Goal: Ask a question: Seek information or help from site administrators or community

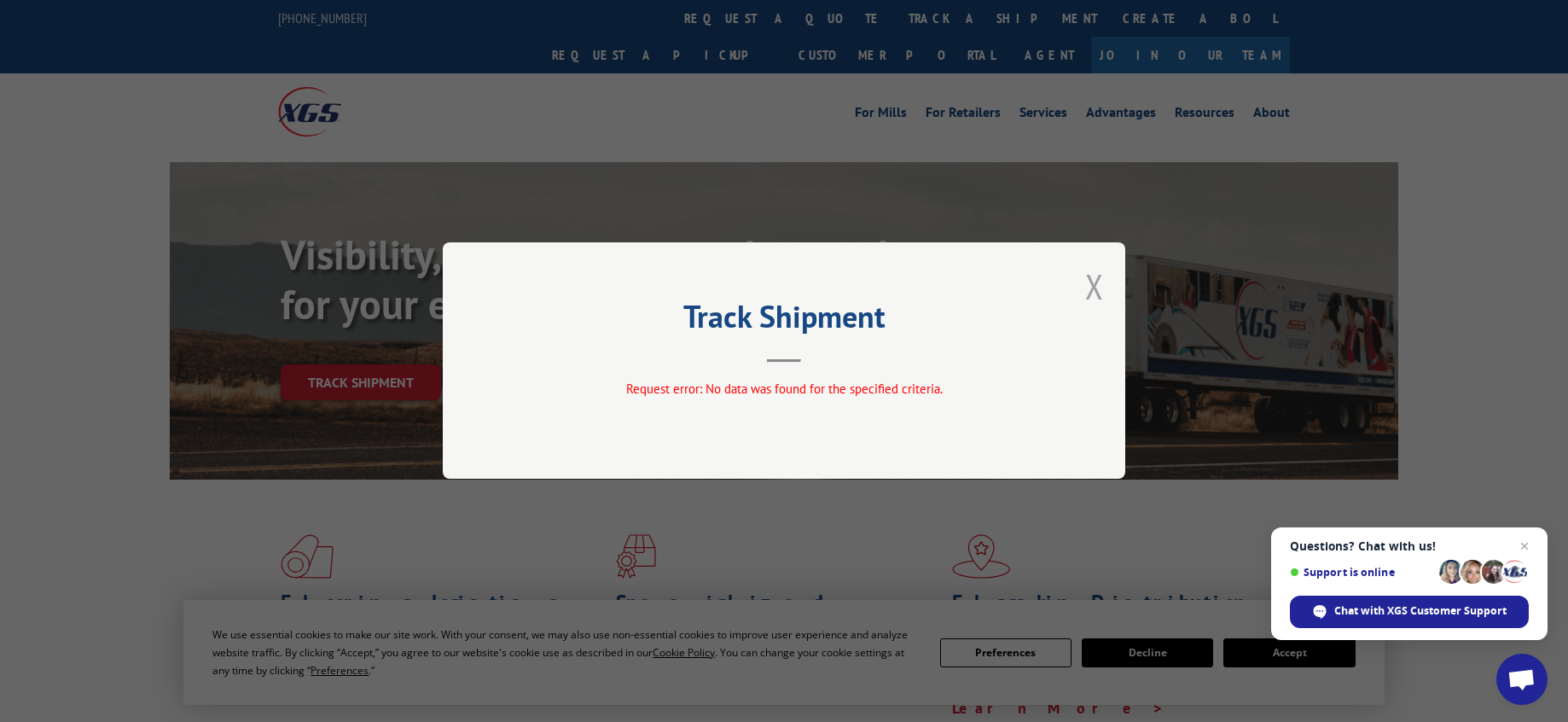
click at [1095, 286] on button "Close modal" at bounding box center [1095, 287] width 19 height 46
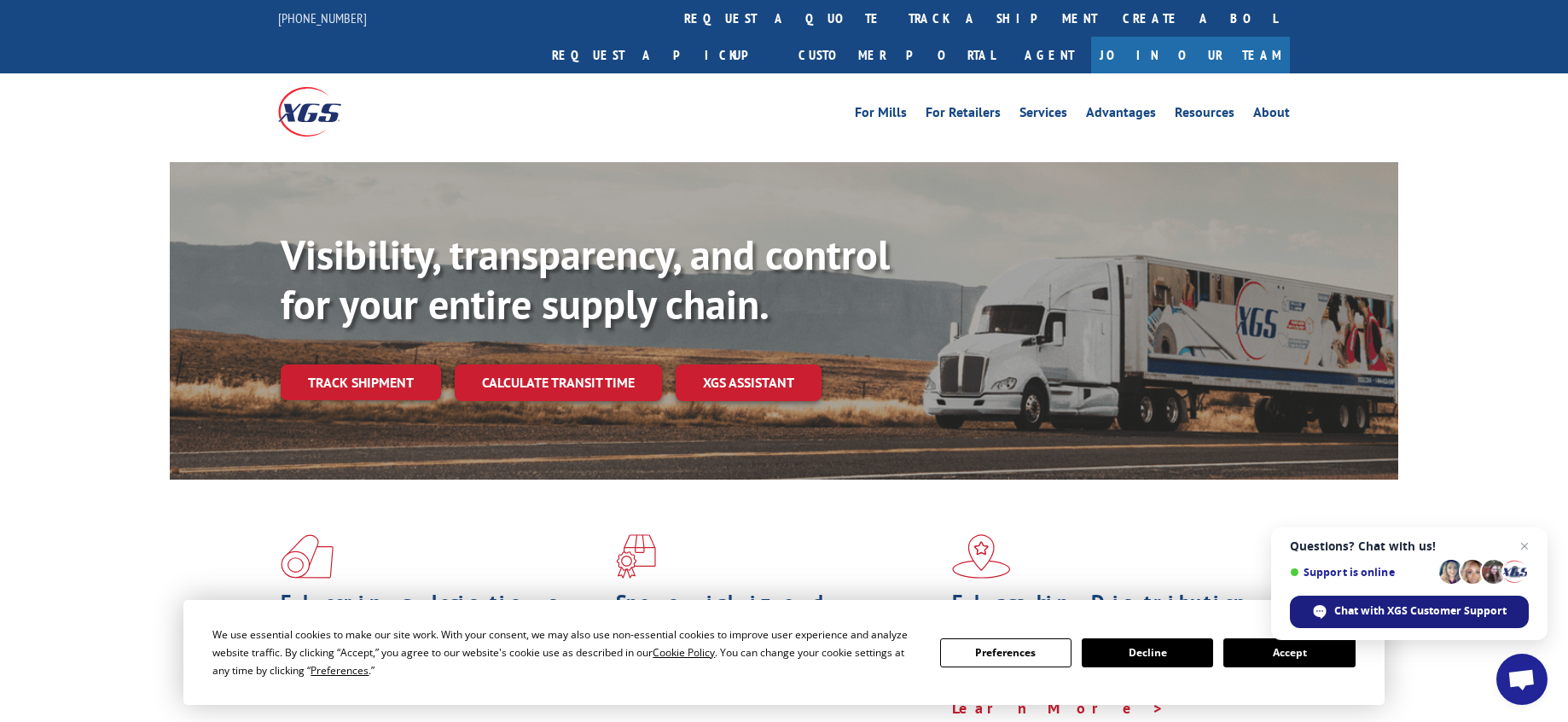
click at [1357, 617] on span "Chat with XGS Customer Support" at bounding box center [1420, 611] width 173 height 16
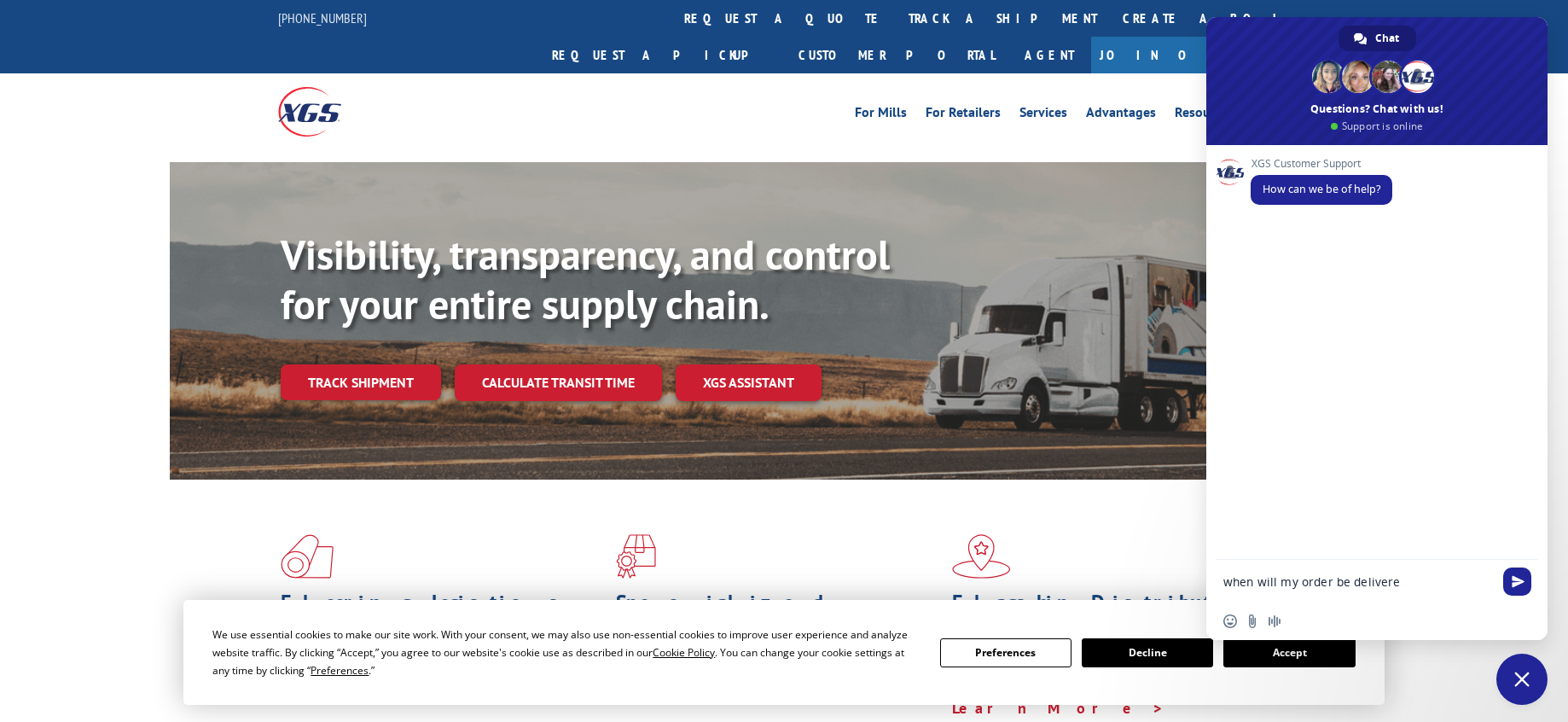
type textarea "when will my order be delivered"
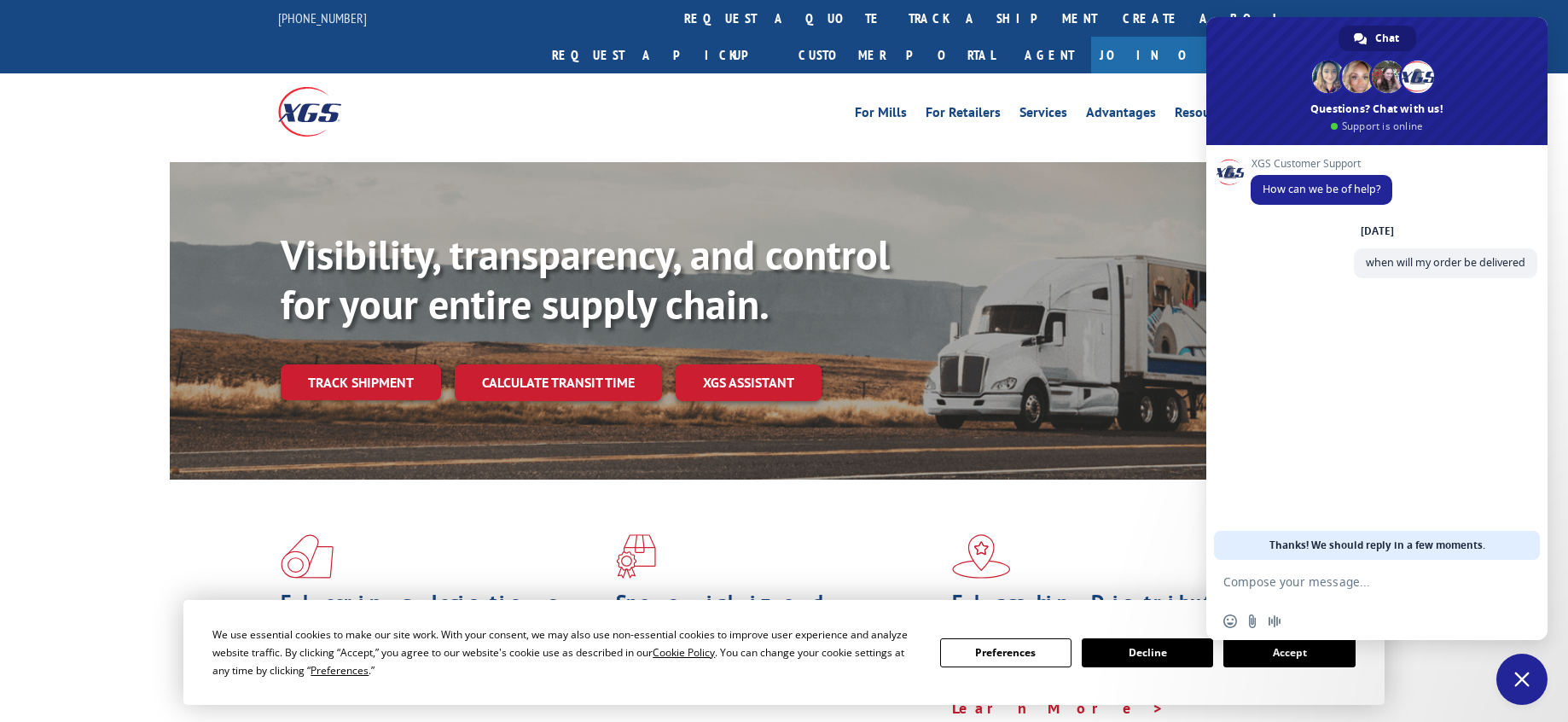
click at [1302, 586] on textarea "Compose your message..." at bounding box center [1358, 581] width 269 height 16
paste textarea "16944838"
type textarea "The tracking number associated with the shipment is 16944838"
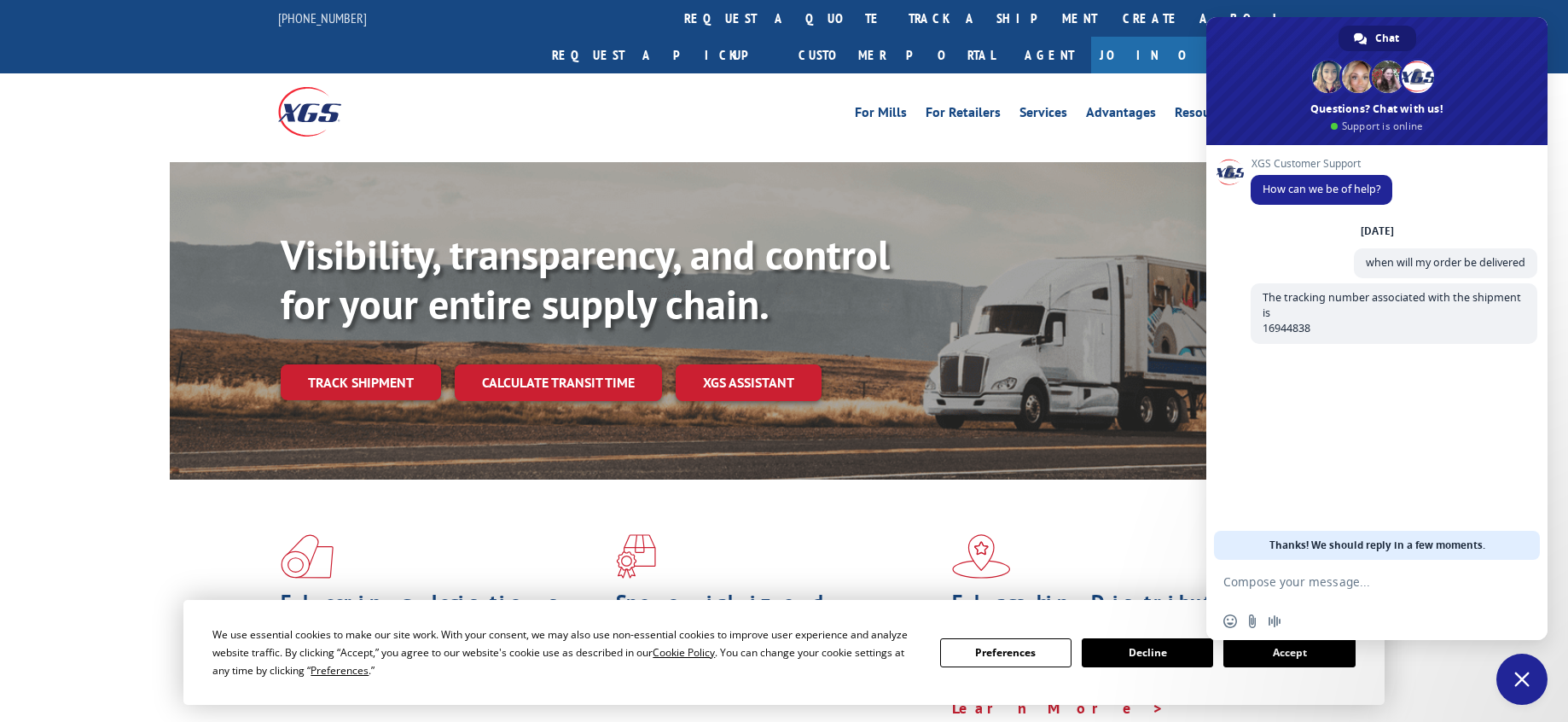
drag, startPoint x: 371, startPoint y: 15, endPoint x: 355, endPoint y: 19, distance: 16.5
click at [355, 19] on div "[PHONE_NUMBER] request a quote track a shipment Create a BOL Request a pickup C…" at bounding box center [784, 37] width 1012 height 73
click at [1139, 656] on button "Decline" at bounding box center [1148, 653] width 132 height 29
